Goal: Task Accomplishment & Management: Use online tool/utility

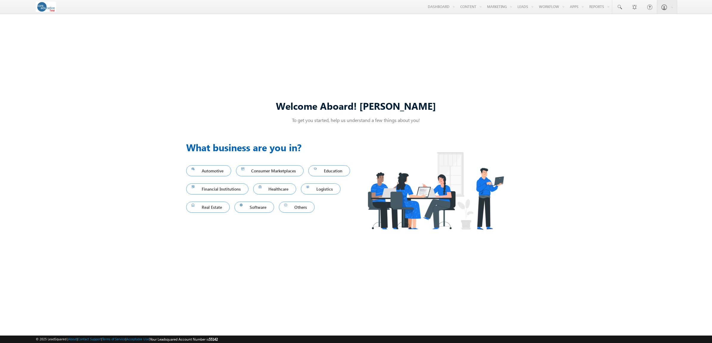
drag, startPoint x: 548, startPoint y: 20, endPoint x: 105, endPoint y: 218, distance: 485.4
click at [0, 0] on link "Automation" at bounding box center [0, 0] width 0 height 0
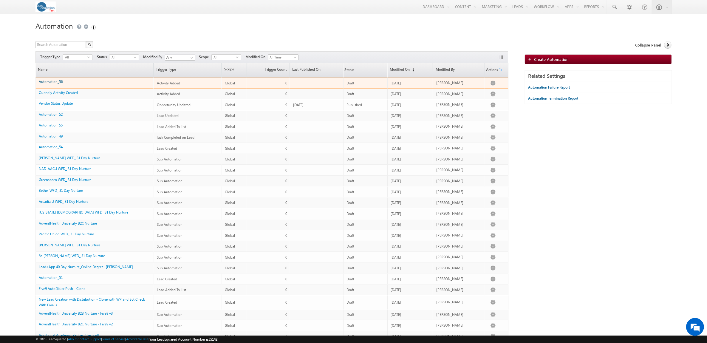
click at [51, 81] on link "Automation_56" at bounding box center [51, 81] width 24 height 4
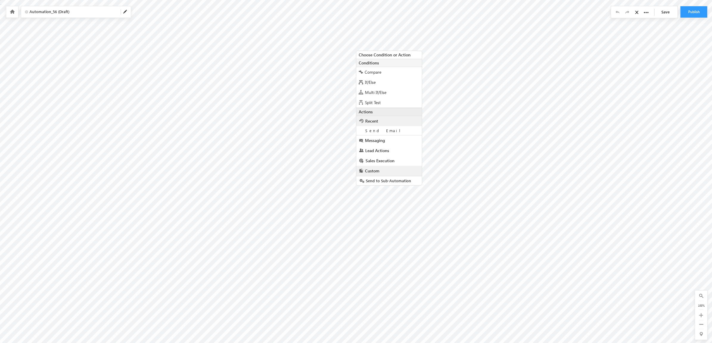
click at [388, 171] on link "Custom" at bounding box center [389, 171] width 66 height 10
click at [399, 181] on div "Webhook" at bounding box center [389, 185] width 66 height 9
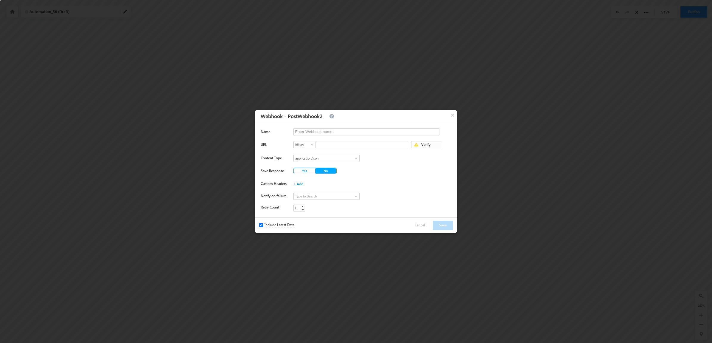
click at [432, 145] on span "Verify" at bounding box center [430, 145] width 21 height 8
click at [433, 145] on span "Error" at bounding box center [430, 145] width 21 height 8
drag, startPoint x: 380, startPoint y: 145, endPoint x: 385, endPoint y: 152, distance: 8.5
click at [380, 146] on input "text" at bounding box center [362, 144] width 92 height 7
click at [420, 223] on button "Cancel" at bounding box center [420, 225] width 22 height 9
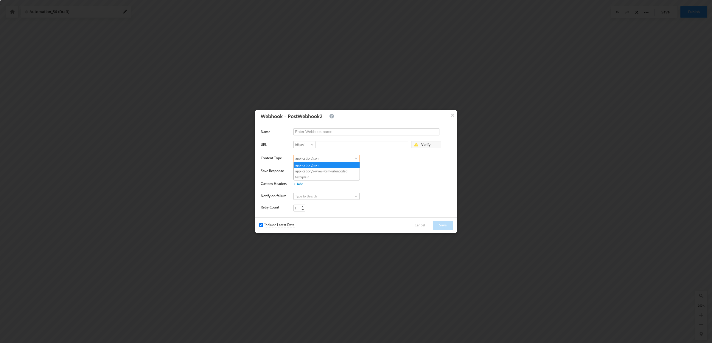
click at [336, 159] on span "application/json" at bounding box center [323, 158] width 59 height 5
click at [414, 182] on div "+ Add" at bounding box center [373, 184] width 159 height 8
click at [422, 227] on button "Cancel" at bounding box center [420, 225] width 22 height 9
click at [332, 170] on span "No" at bounding box center [325, 171] width 21 height 6
click at [298, 183] on link "+ Add" at bounding box center [299, 184] width 10 height 4
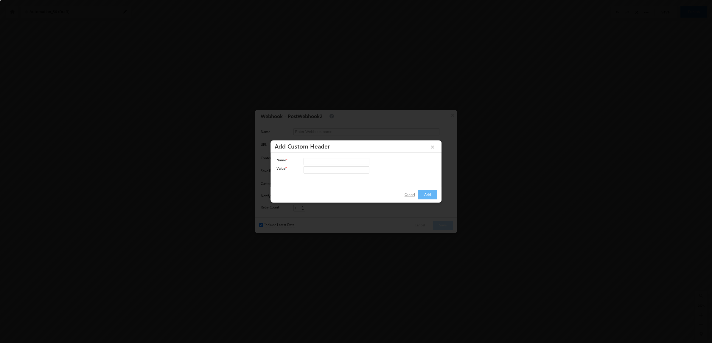
click at [400, 192] on button "Cancel" at bounding box center [410, 194] width 22 height 9
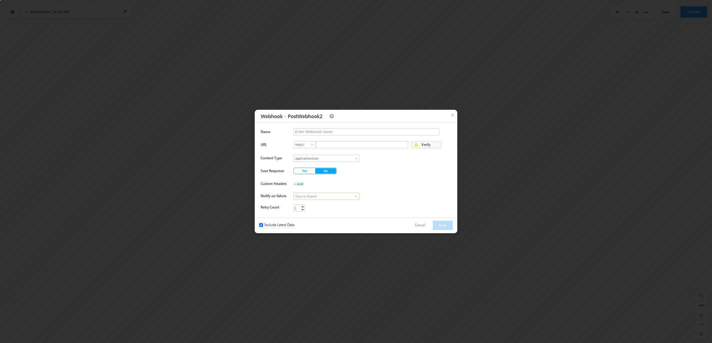
click at [324, 197] on input at bounding box center [327, 196] width 66 height 7
click at [355, 197] on span at bounding box center [356, 196] width 5 height 5
click at [373, 188] on div "+ Add" at bounding box center [373, 184] width 159 height 8
click at [399, 191] on div "Name URL http:// https:// http:// Verify Content Type application/json applicat…" at bounding box center [356, 169] width 203 height 95
